Goal: Task Accomplishment & Management: Manage account settings

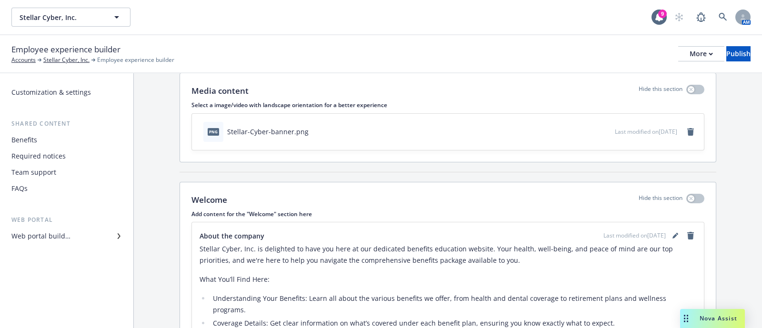
scroll to position [35, 0]
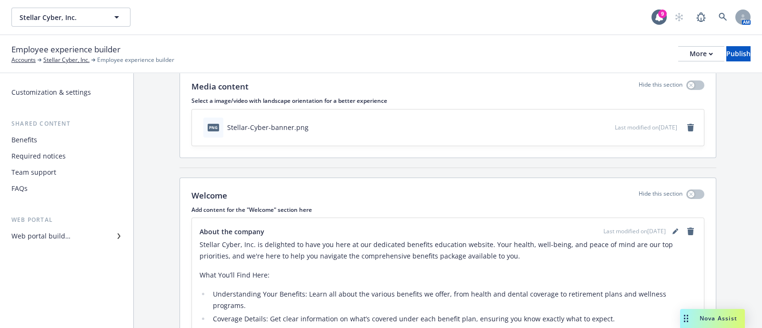
click at [74, 240] on div "Web portal builder" at bounding box center [66, 236] width 110 height 15
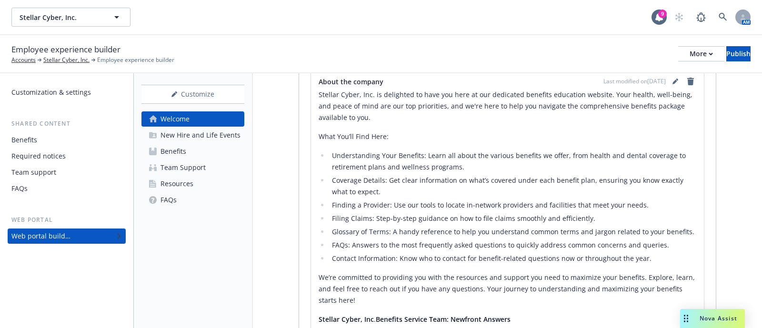
scroll to position [185, 0]
click at [201, 96] on div "Customize" at bounding box center [192, 94] width 103 height 18
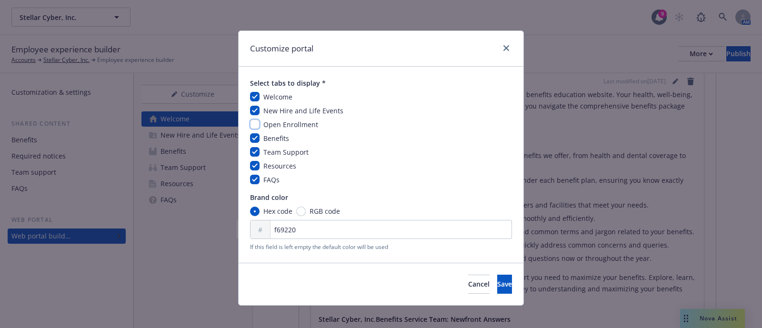
click at [252, 122] on input "checkbox" at bounding box center [255, 125] width 10 height 10
checkbox input "true"
click at [497, 290] on button "Save" at bounding box center [504, 284] width 15 height 19
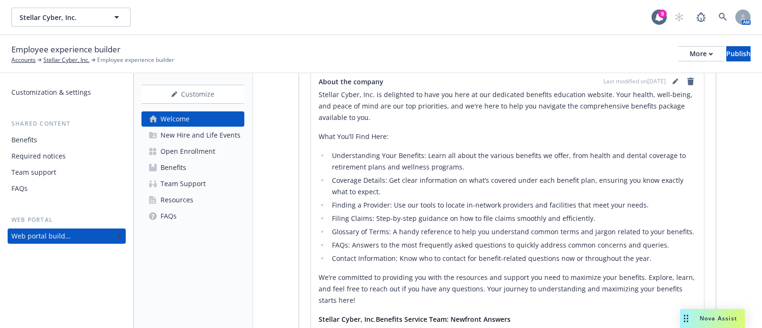
click at [202, 156] on div "Open Enrollment" at bounding box center [187, 151] width 55 height 15
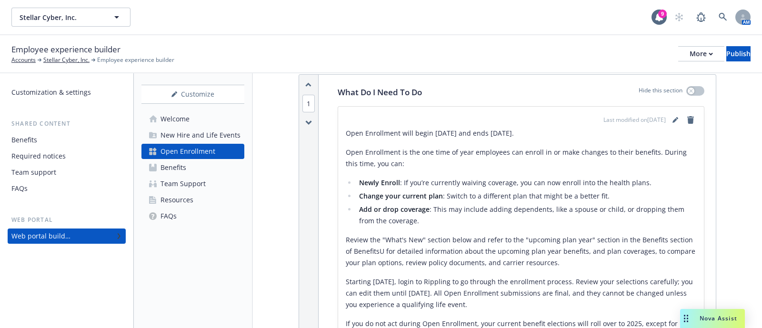
scroll to position [147, 0]
click at [672, 117] on icon "editPencil" at bounding box center [675, 119] width 6 height 6
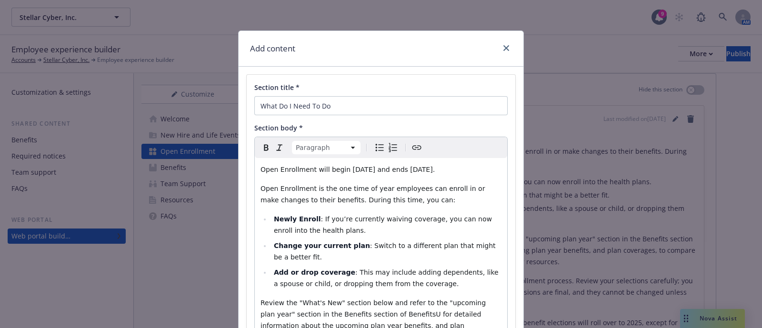
click at [405, 172] on span "Open Enrollment will begin [DATE] and ends [DATE]." at bounding box center [347, 170] width 174 height 8
click at [262, 173] on span "Open Enrollment will begin [DATE] and ends [DATE]." at bounding box center [347, 170] width 174 height 8
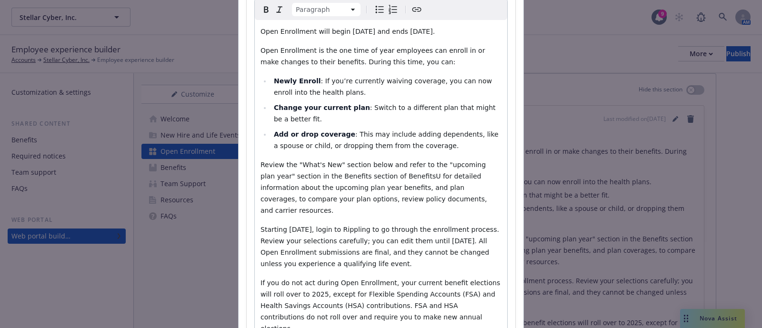
scroll to position [139, 0]
click at [344, 229] on span "Starting [DATE], login to Rippling to go through the enrollment process. Review…" at bounding box center [380, 246] width 240 height 42
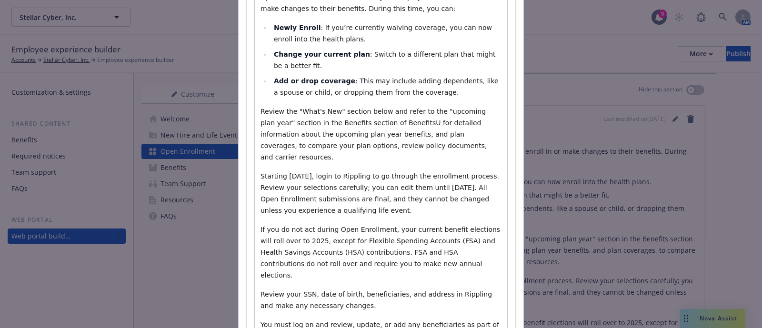
scroll to position [192, 0]
click at [292, 199] on span "Starting [DATE], login to Rippling to go through the enrollment process. Review…" at bounding box center [380, 192] width 240 height 42
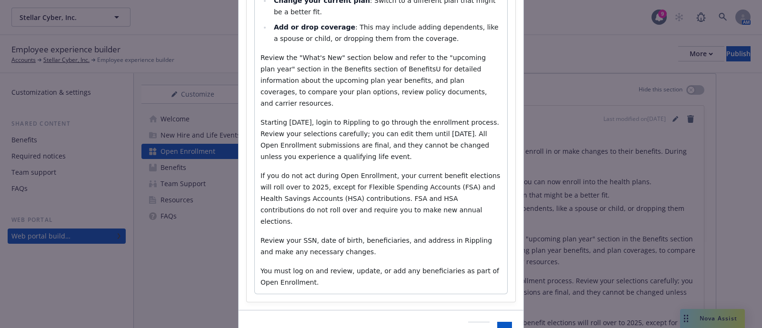
scroll to position [246, 0]
click at [260, 176] on span "If you do not act during Open Enrollment, your current benefit elections will r…" at bounding box center [381, 197] width 242 height 53
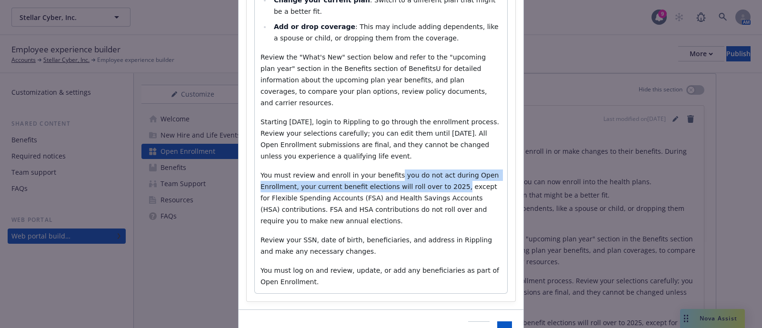
drag, startPoint x: 381, startPoint y: 173, endPoint x: 440, endPoint y: 181, distance: 59.1
click at [440, 181] on span "You must review and enroll in your benefits you do not act during Open Enrollme…" at bounding box center [380, 197] width 240 height 53
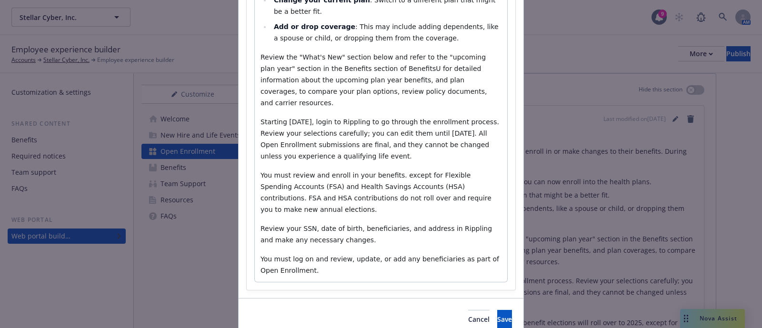
click at [255, 175] on div "Open Enrollment will begin [DATE] and ends [DATE]. Open Enrollment is the one t…" at bounding box center [381, 97] width 252 height 370
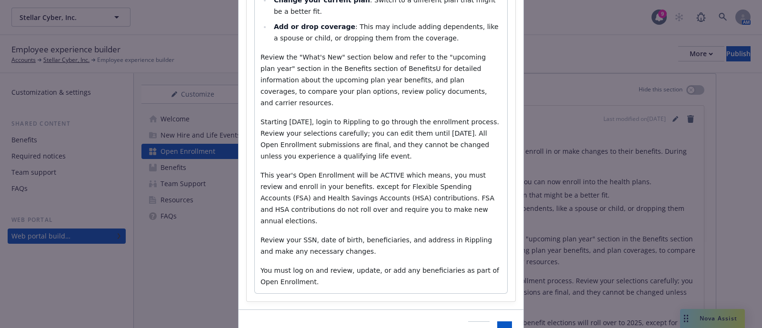
click at [350, 186] on span "This year's Open Enrollment will be ACTIVE which means, you must review and enr…" at bounding box center [378, 197] width 236 height 53
drag, startPoint x: 426, startPoint y: 200, endPoint x: 486, endPoint y: 195, distance: 60.2
click at [486, 195] on span "This year's Open Enrollment will be ACTIVE which means, you must review and enr…" at bounding box center [381, 197] width 242 height 53
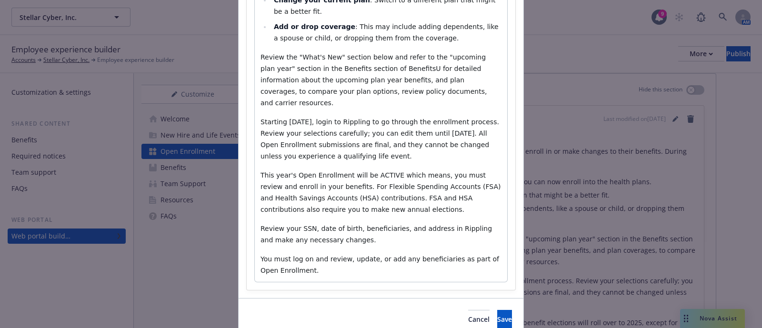
scroll to position [288, 0]
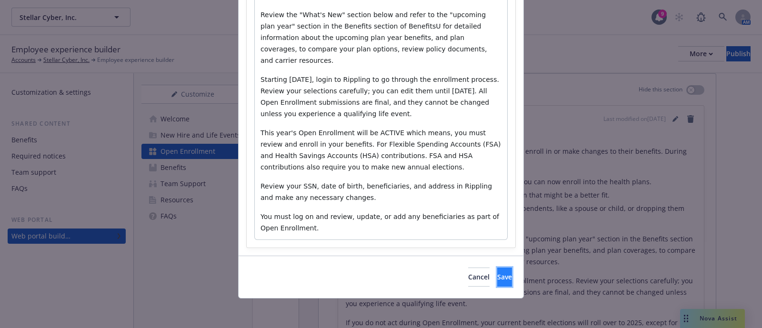
click at [497, 276] on span "Save" at bounding box center [504, 276] width 15 height 9
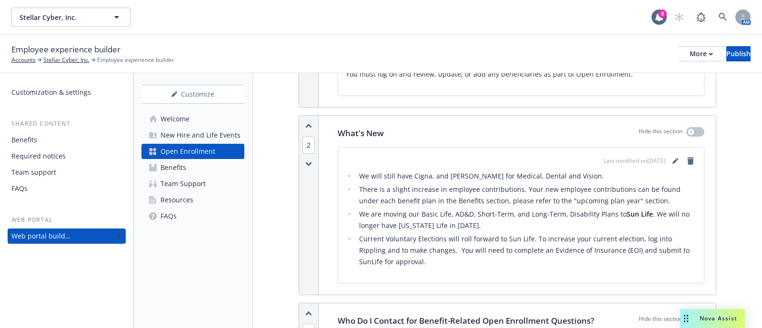
scroll to position [464, 0]
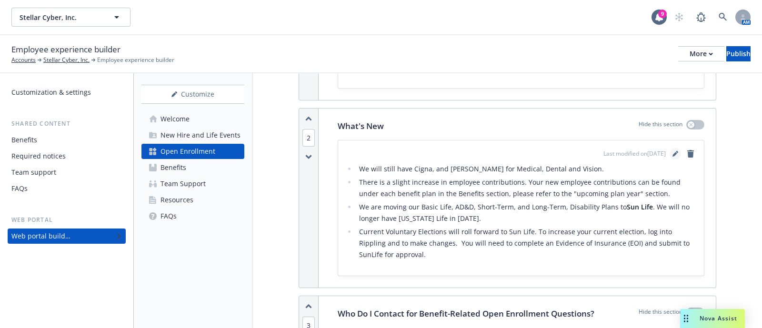
click at [670, 157] on link "editPencil" at bounding box center [675, 153] width 11 height 11
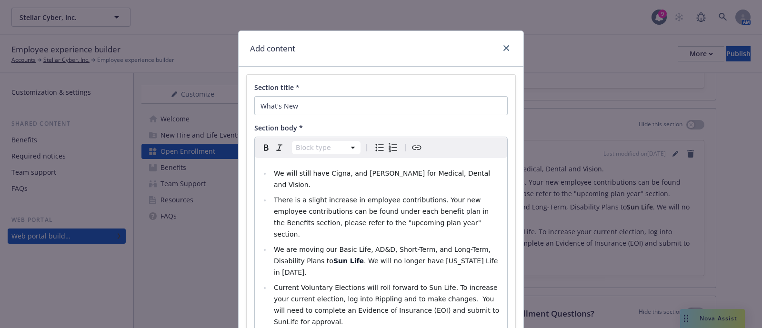
select select
click at [453, 177] on span "We will still have Cigna, and [PERSON_NAME] for Medical, Dental and Vision. ​" at bounding box center [383, 179] width 219 height 19
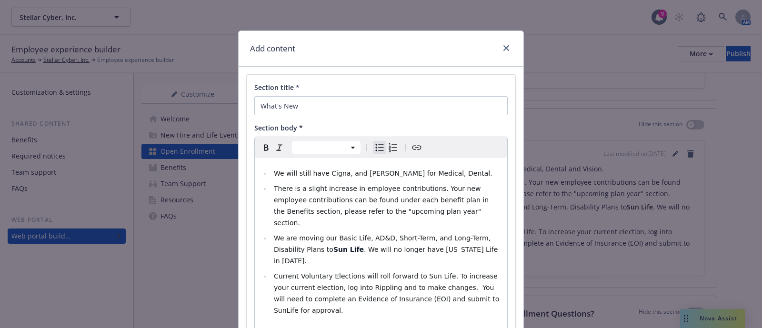
click at [409, 170] on span "We will still have Cigna, and [PERSON_NAME] for Medical, Dental. ​" at bounding box center [384, 174] width 220 height 8
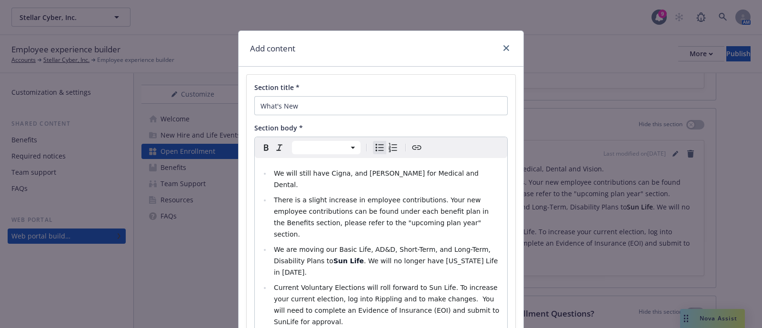
click at [450, 173] on li "We will still have Cigna, and [PERSON_NAME] for Medical and Dental. ​" at bounding box center [386, 179] width 230 height 23
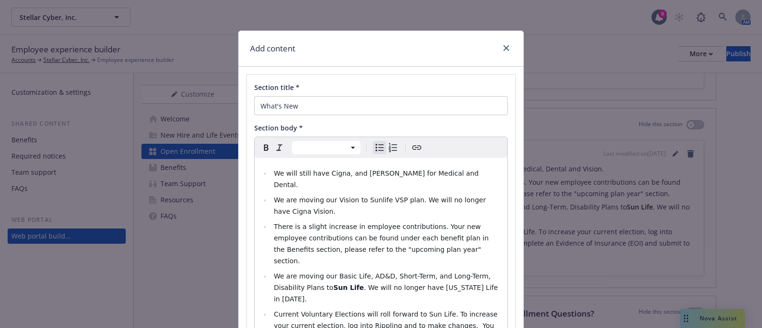
click at [441, 174] on span "We will still have Cigna, and [PERSON_NAME] for Medical and Dental. ​" at bounding box center [377, 179] width 207 height 19
drag, startPoint x: 406, startPoint y: 174, endPoint x: 420, endPoint y: 174, distance: 13.8
click at [420, 174] on span "We will still have Cigna, and [PERSON_NAME] for Medical and Dental, ​" at bounding box center [377, 179] width 207 height 19
click at [451, 174] on li "We will still have Cigna, and [PERSON_NAME] for Medical and Dental, ​" at bounding box center [386, 179] width 230 height 23
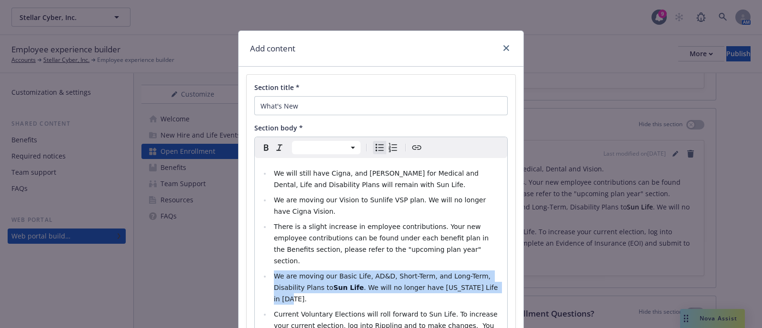
drag, startPoint x: 268, startPoint y: 268, endPoint x: 484, endPoint y: 277, distance: 215.9
click at [484, 277] on li "We are moving our Basic Life, AD&D, Short-Term, and Long-Term, Disability Plans…" at bounding box center [386, 287] width 230 height 34
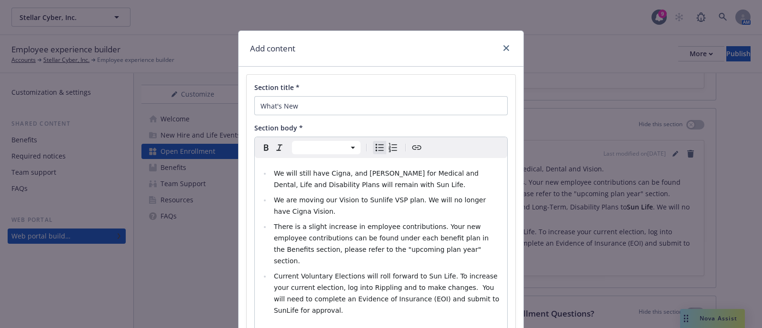
select select "paragraph"
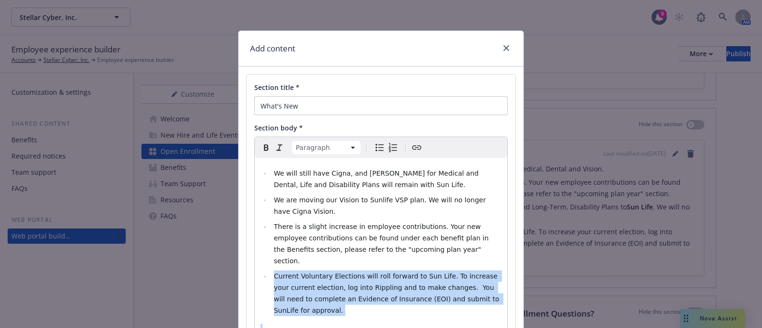
drag, startPoint x: 495, startPoint y: 293, endPoint x: 264, endPoint y: 263, distance: 232.9
click at [264, 263] on div "We will still have Cigna, and [PERSON_NAME] for Medical and Dental, ​Life and D…" at bounding box center [381, 249] width 252 height 183
select select
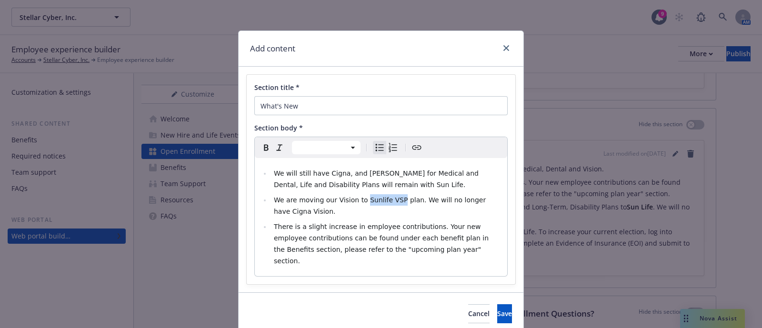
drag, startPoint x: 356, startPoint y: 200, endPoint x: 388, endPoint y: 203, distance: 32.1
click at [388, 203] on span "We are moving our Vision to Sunlife VSP plan. We will no longer have Cigna Visi…" at bounding box center [381, 205] width 214 height 19
click at [264, 144] on icon "Bold" at bounding box center [265, 147] width 11 height 11
click at [497, 309] on span "Save" at bounding box center [504, 313] width 15 height 9
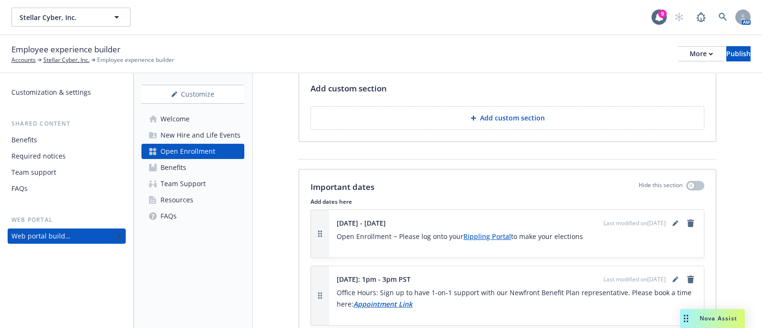
scroll to position [880, 0]
click at [672, 221] on icon "editPencil" at bounding box center [674, 223] width 5 height 5
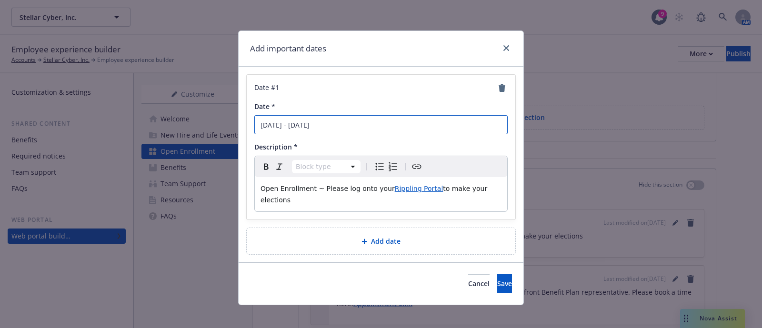
click at [327, 123] on input "[DATE] - [DATE]" at bounding box center [380, 124] width 253 height 19
click at [400, 120] on input "[DATE] - [DATE]" at bounding box center [380, 124] width 253 height 19
type input "[DATE] - [DATE]"
click at [497, 279] on span "Save" at bounding box center [504, 283] width 15 height 9
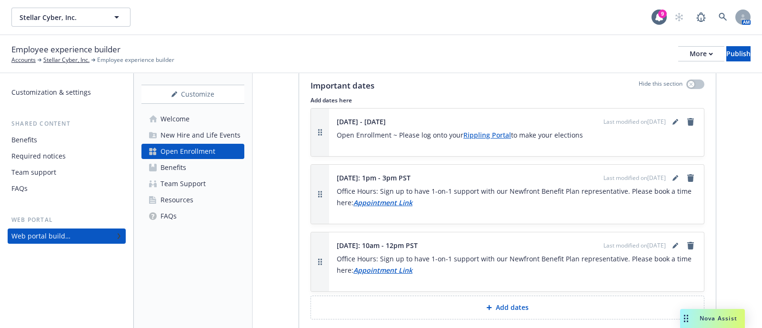
scroll to position [984, 0]
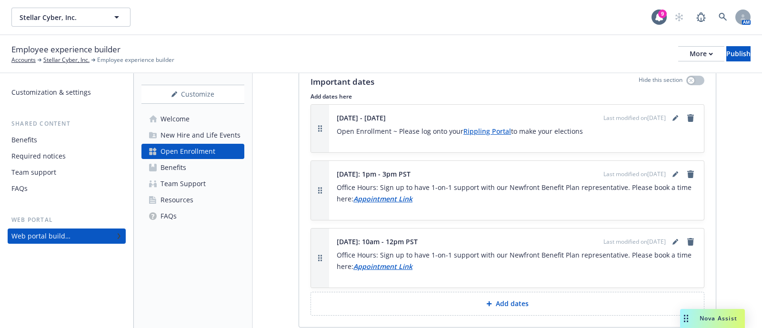
click at [503, 306] on button "Add dates" at bounding box center [507, 304] width 394 height 24
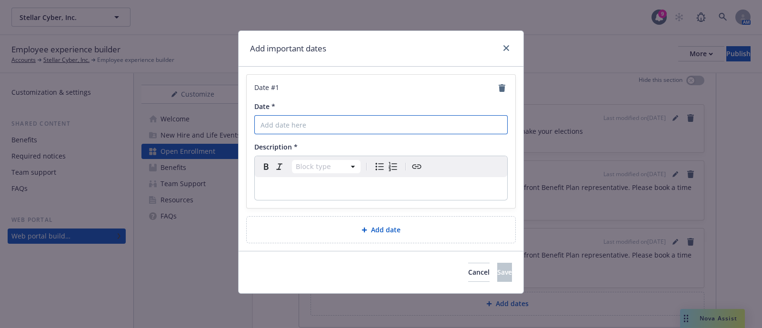
click at [338, 121] on input "Date *" at bounding box center [380, 124] width 253 height 19
type input "Open Enrollment Meeting"
click at [309, 190] on p "editable markdown" at bounding box center [380, 188] width 241 height 11
click at [468, 269] on span "Cancel" at bounding box center [478, 272] width 21 height 9
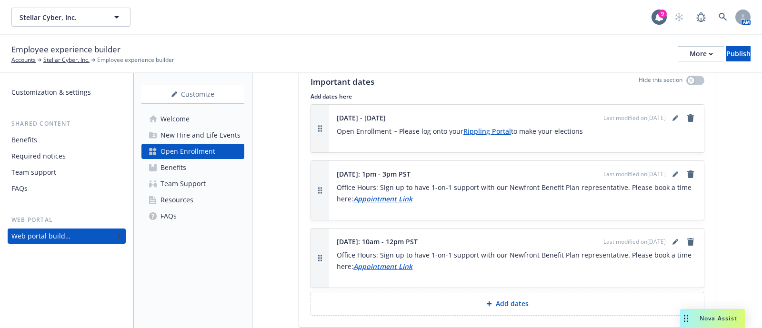
click at [412, 36] on div "Employee experience builder Accounts Stellar Cyber, Inc. Employee experience bu…" at bounding box center [381, 54] width 762 height 38
